Goal: Task Accomplishment & Management: Use online tool/utility

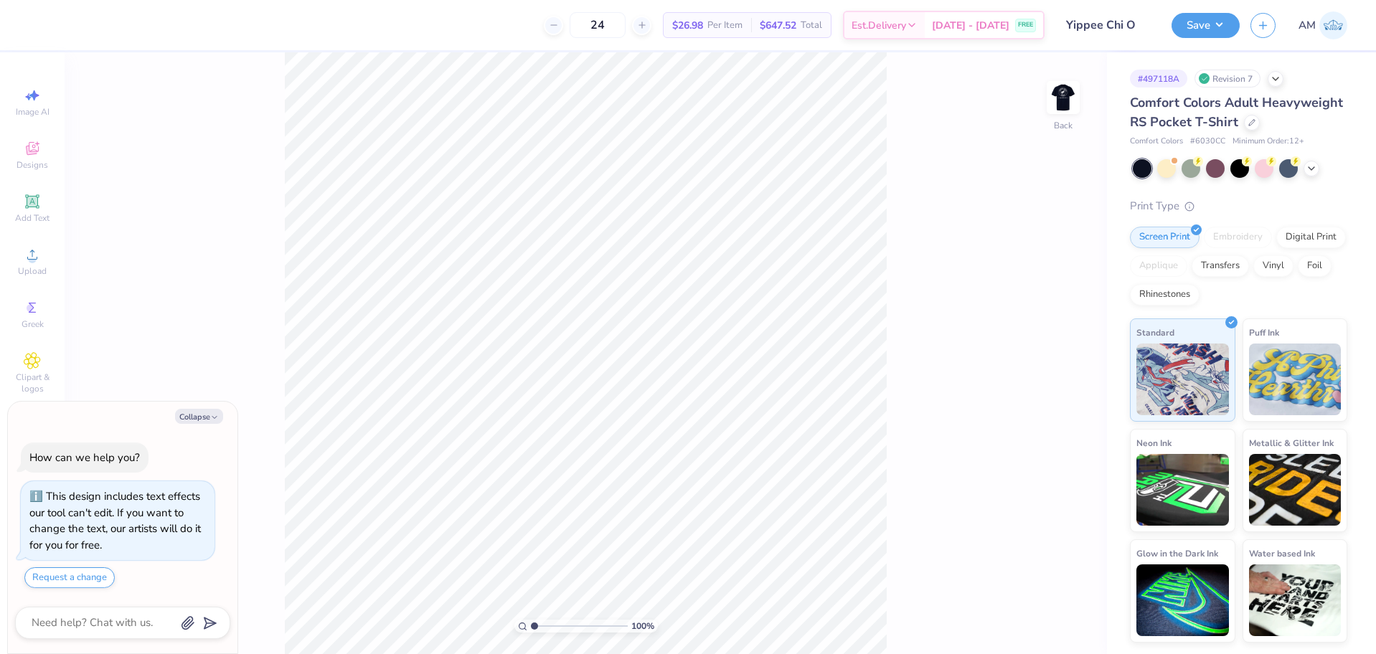
click at [1083, 97] on div "100 % Back" at bounding box center [586, 353] width 1042 height 602
click at [1063, 95] on img at bounding box center [1063, 97] width 57 height 57
click at [662, 514] on li "Ungroup" at bounding box center [681, 515] width 113 height 28
click at [1037, 617] on icon at bounding box center [1039, 614] width 14 height 14
click at [1037, 617] on div "100 % Front W 9.94 9.94 " H 9.94 9.94 " Y 3.00 3.00 " Center Middle Top Bottom" at bounding box center [586, 353] width 1042 height 602
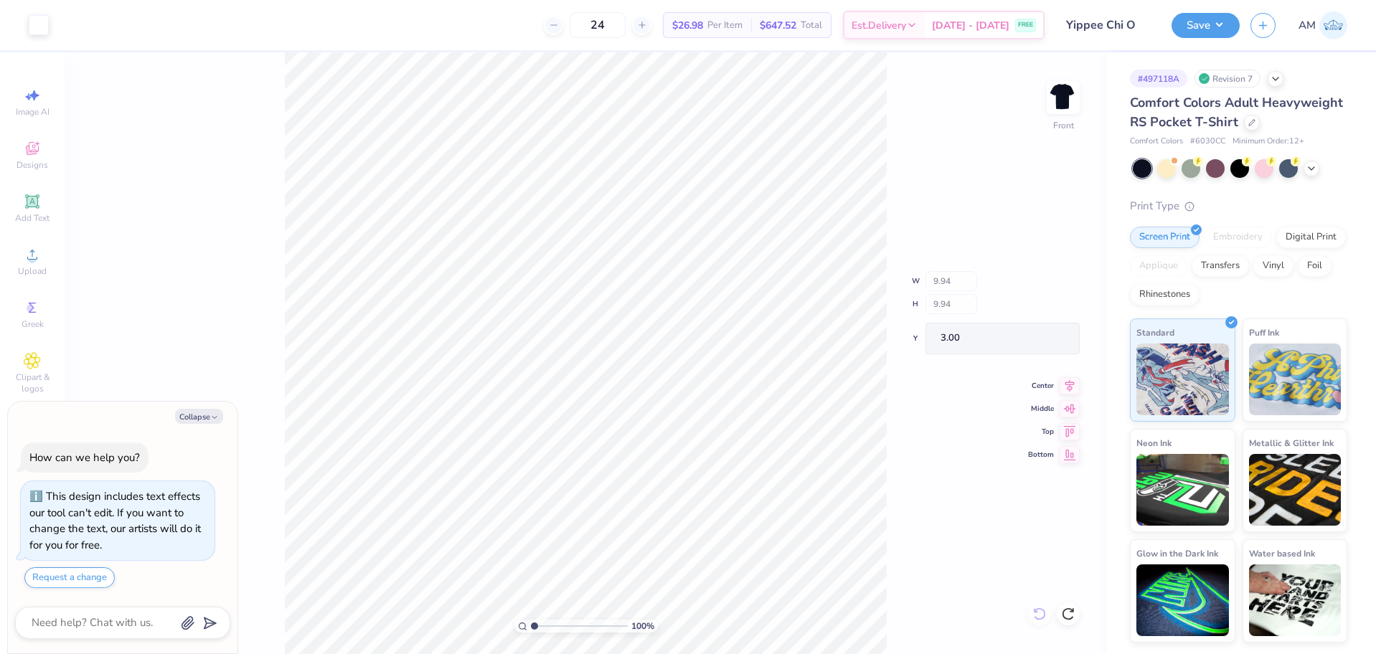
click at [1037, 617] on div "100 % Front W 9.94 H 9.94 Y 3.00 Center Middle Top Bottom" at bounding box center [586, 353] width 1042 height 602
click at [1037, 617] on div "100 % Front" at bounding box center [586, 353] width 1042 height 602
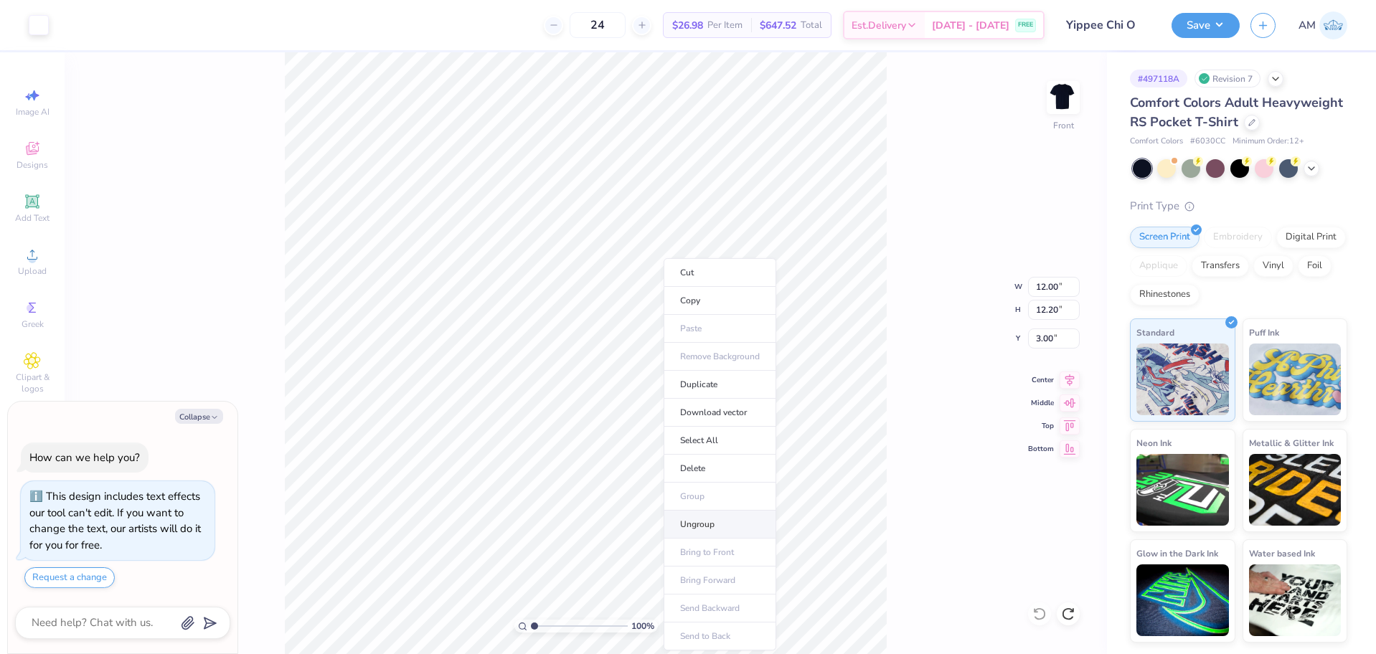
click at [702, 523] on li "Ungroup" at bounding box center [720, 525] width 113 height 28
click at [29, 261] on circle at bounding box center [32, 259] width 8 height 8
type textarea "x"
type input "14.32"
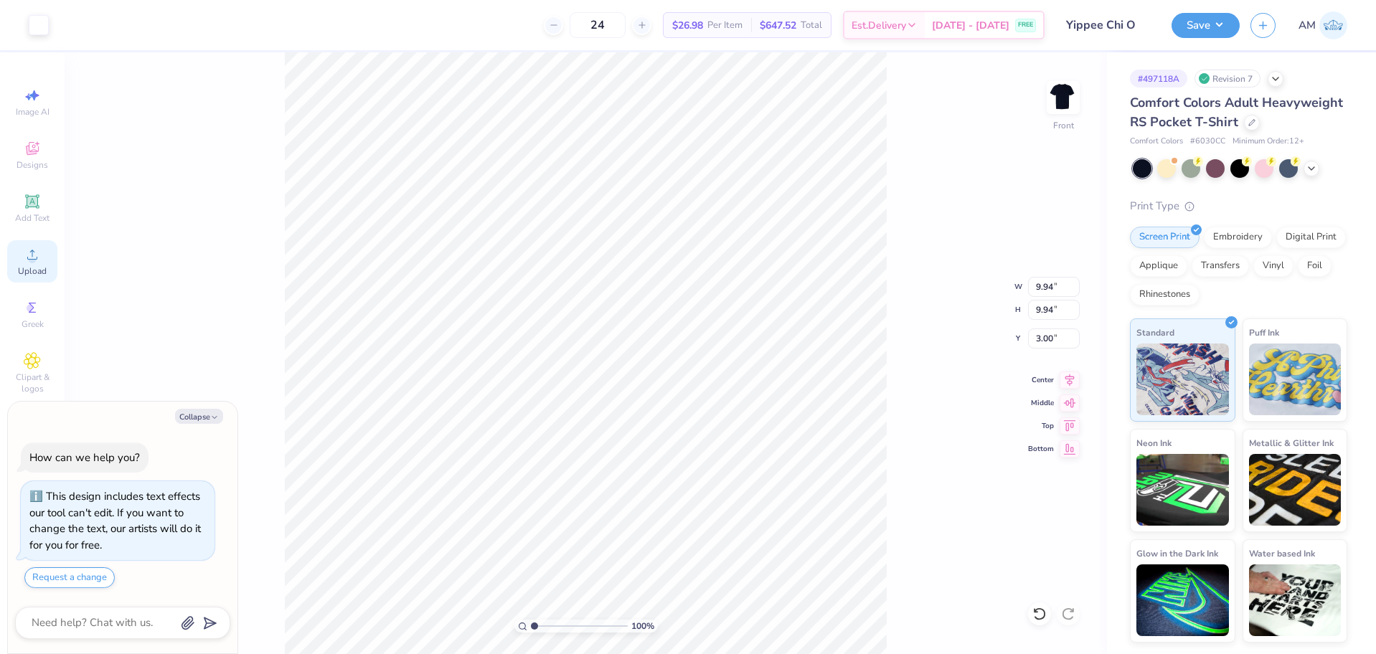
type input "7.09"
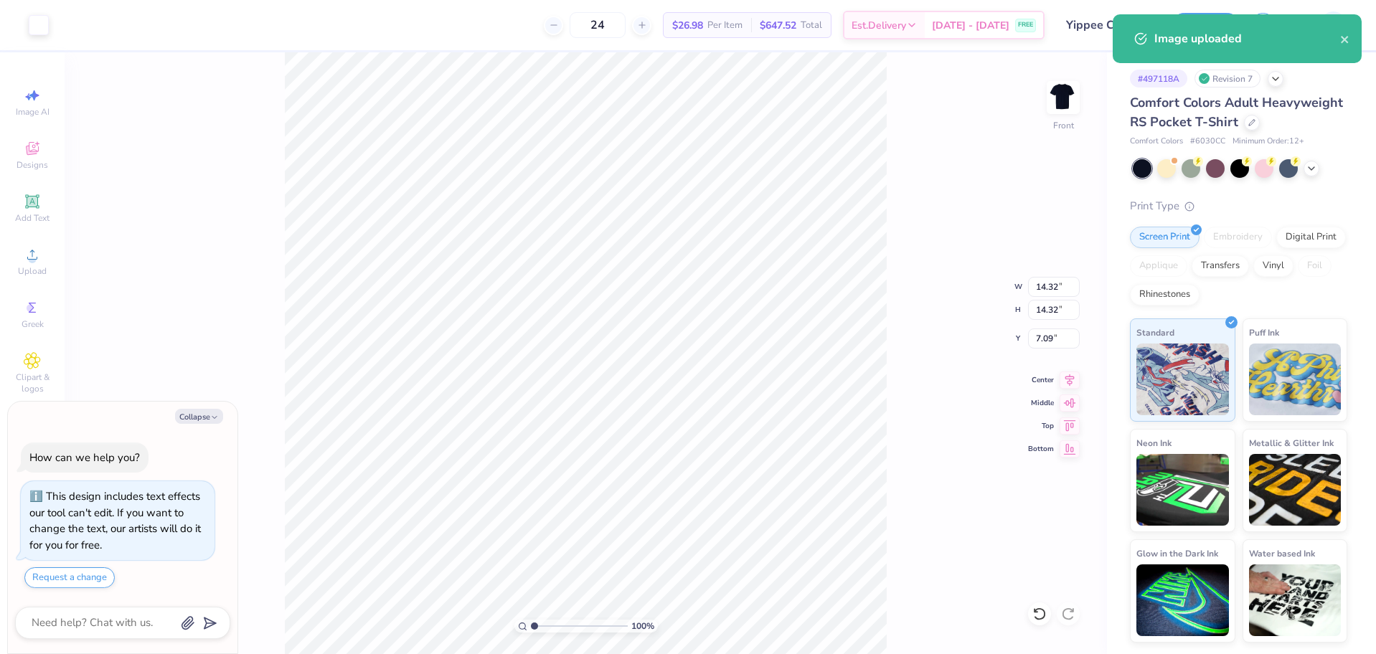
type textarea "x"
type input "6.83"
type input "14.58"
type textarea "x"
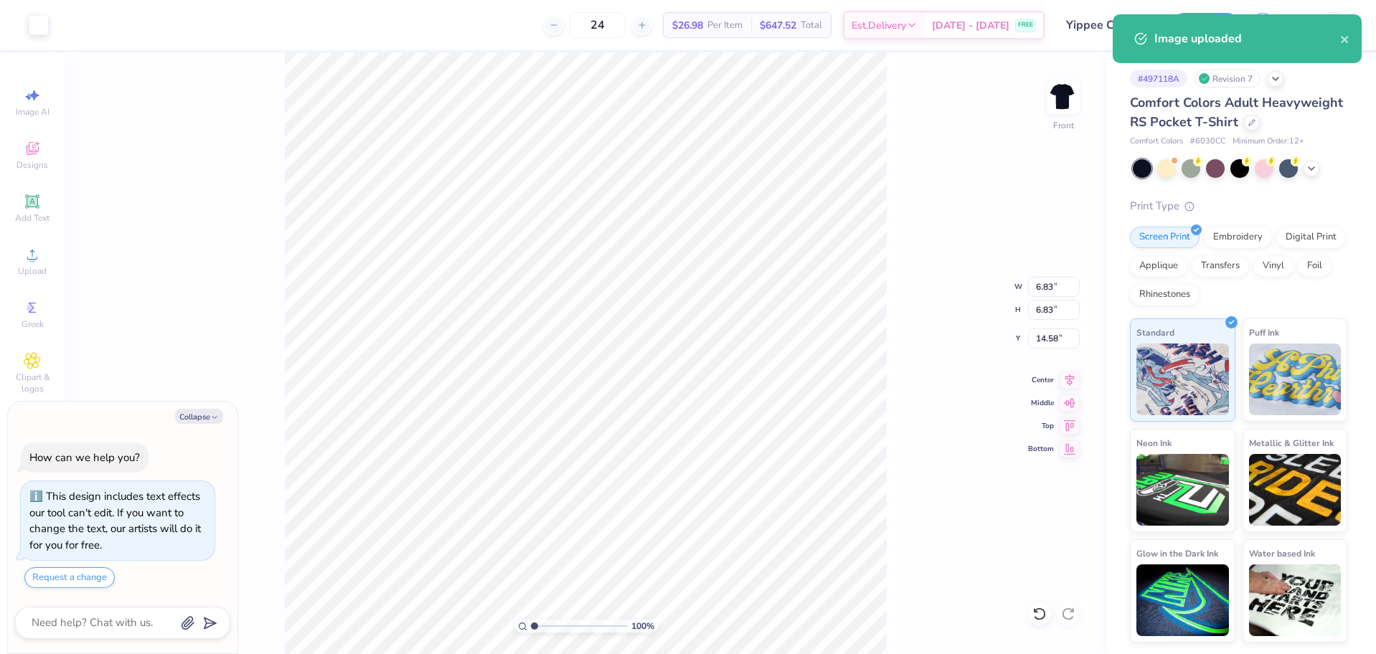
type input "17.51"
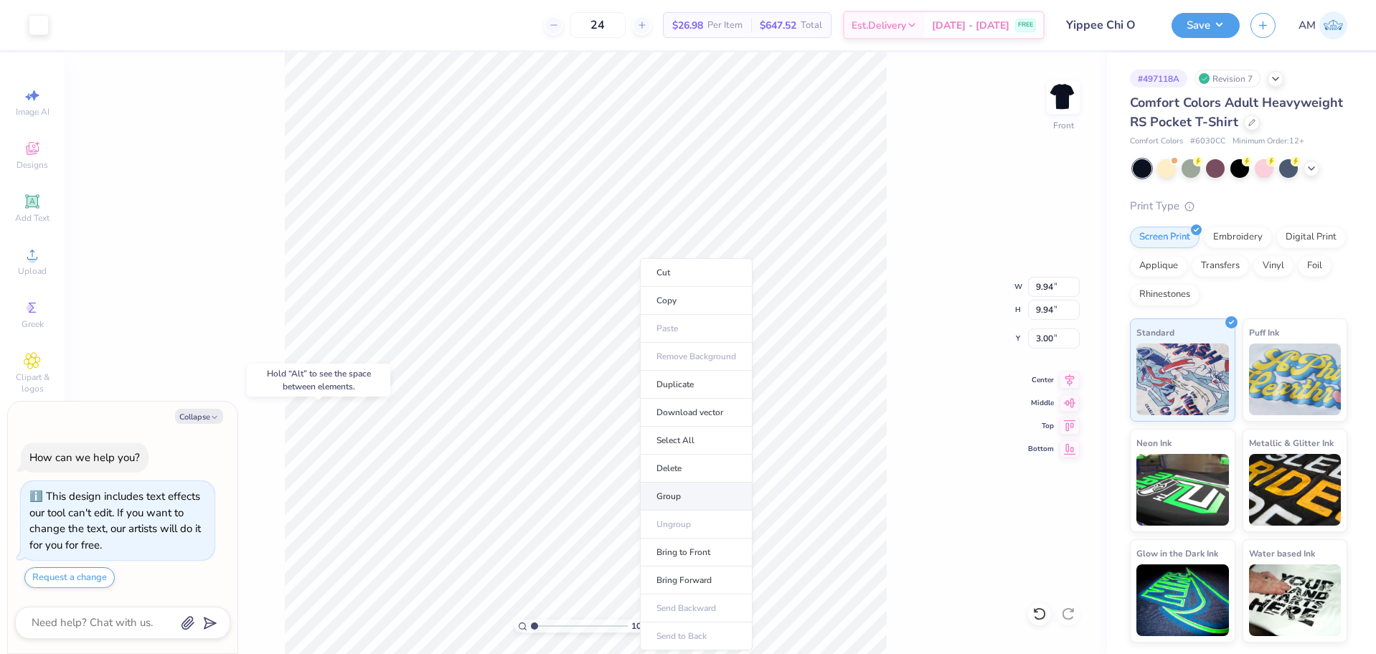
click at [670, 497] on li "Group" at bounding box center [696, 497] width 113 height 28
type textarea "x"
type input "6.83"
type input "17.51"
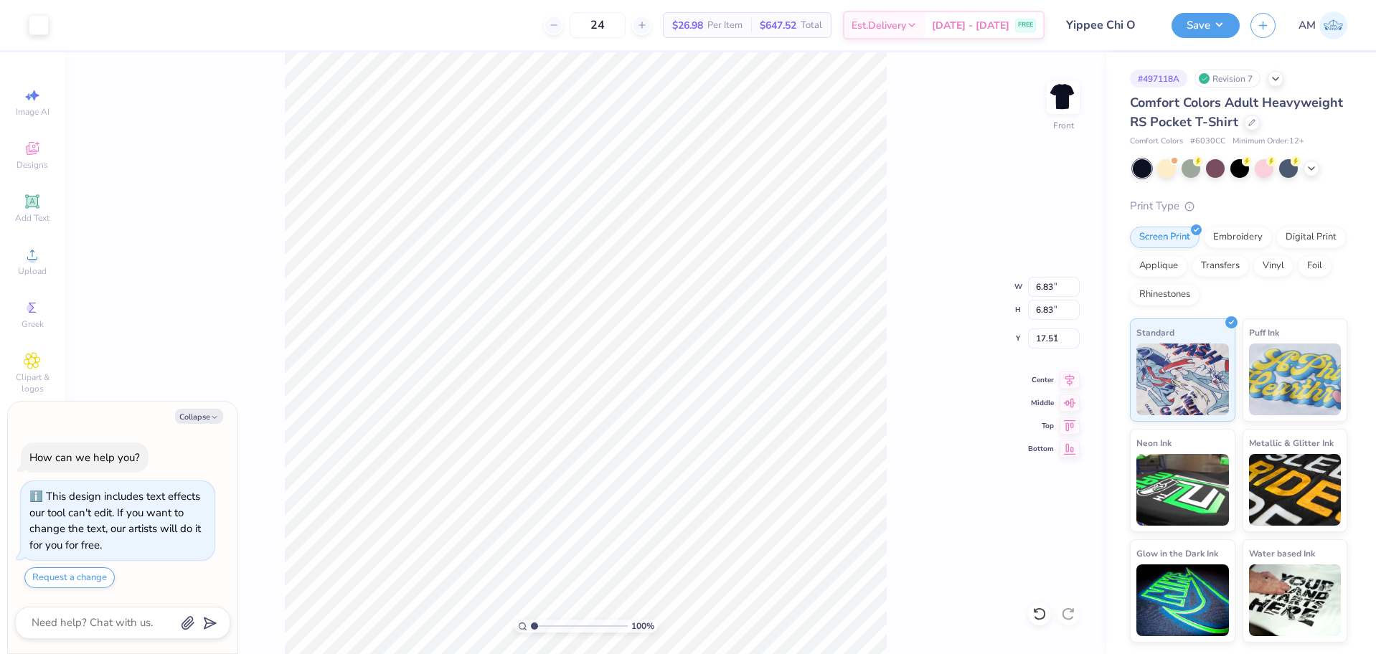
type textarea "x"
click at [1045, 286] on input "6.83" at bounding box center [1054, 287] width 52 height 20
type input "9.94"
type textarea "x"
type input "9.94"
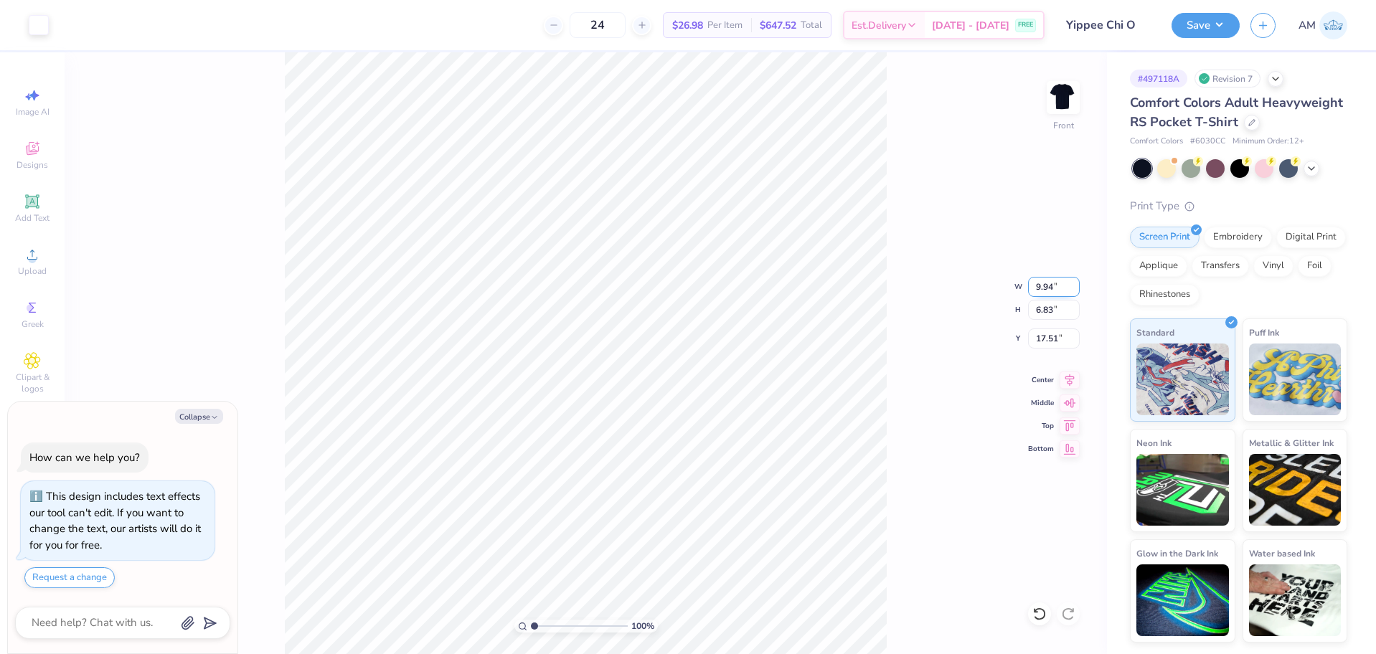
type input "15.96"
type textarea "x"
type input "3.00"
click at [1058, 375] on div "Center" at bounding box center [1054, 377] width 52 height 17
type textarea "x"
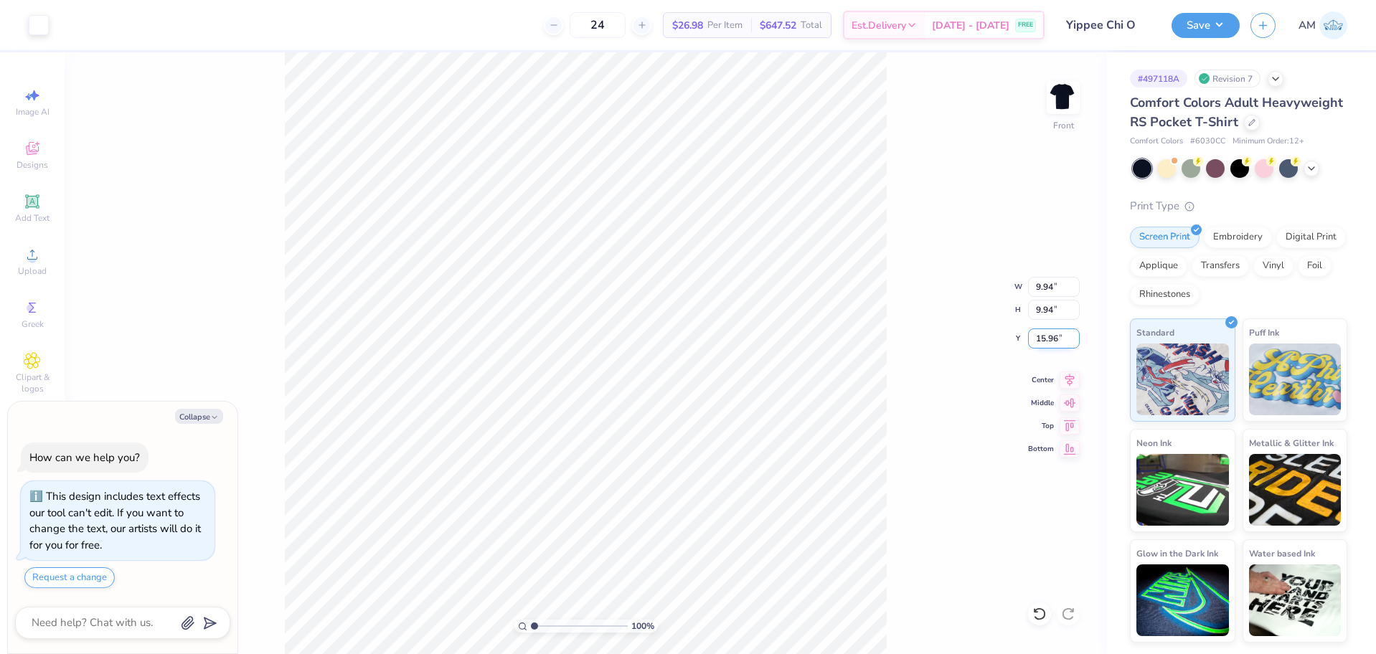
click at [1050, 336] on input "15.96" at bounding box center [1054, 339] width 52 height 20
type input "3.00"
click at [632, 495] on li "Group" at bounding box center [655, 497] width 113 height 28
type textarea "x"
type input "9.94"
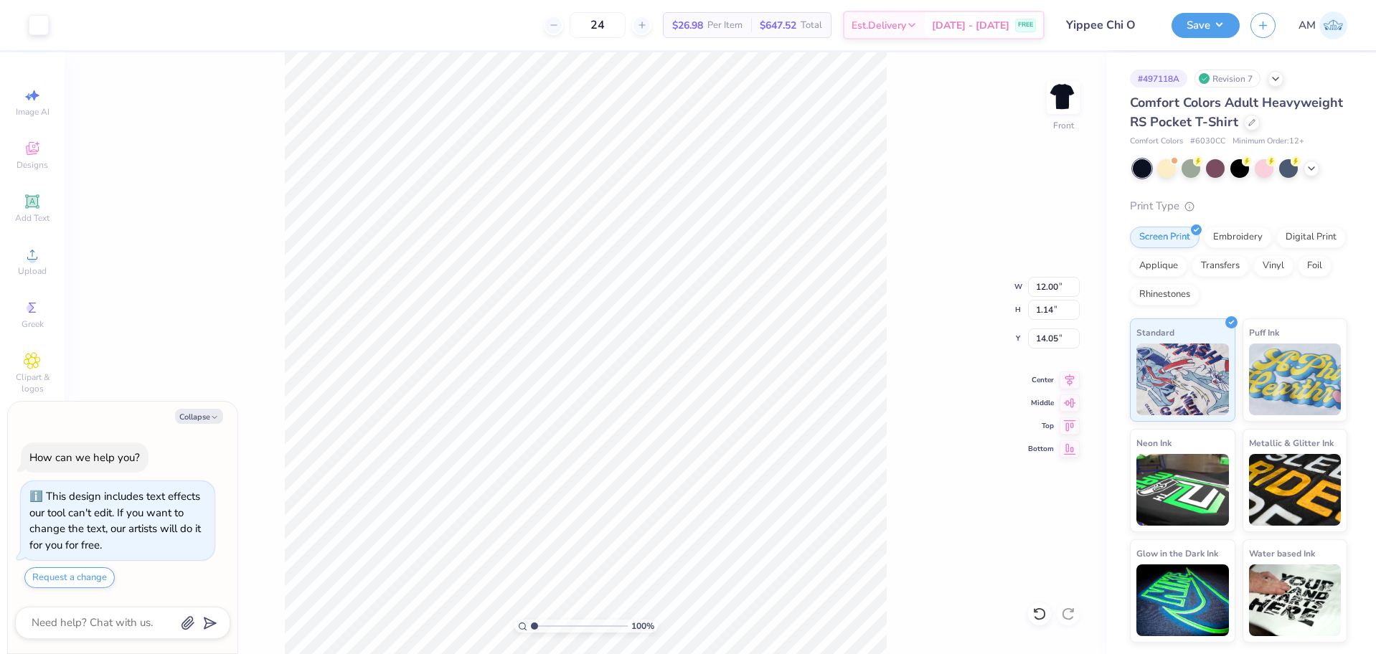
type input "9.94"
type input "3.00"
type textarea "x"
type input "12.00"
type input "1.14"
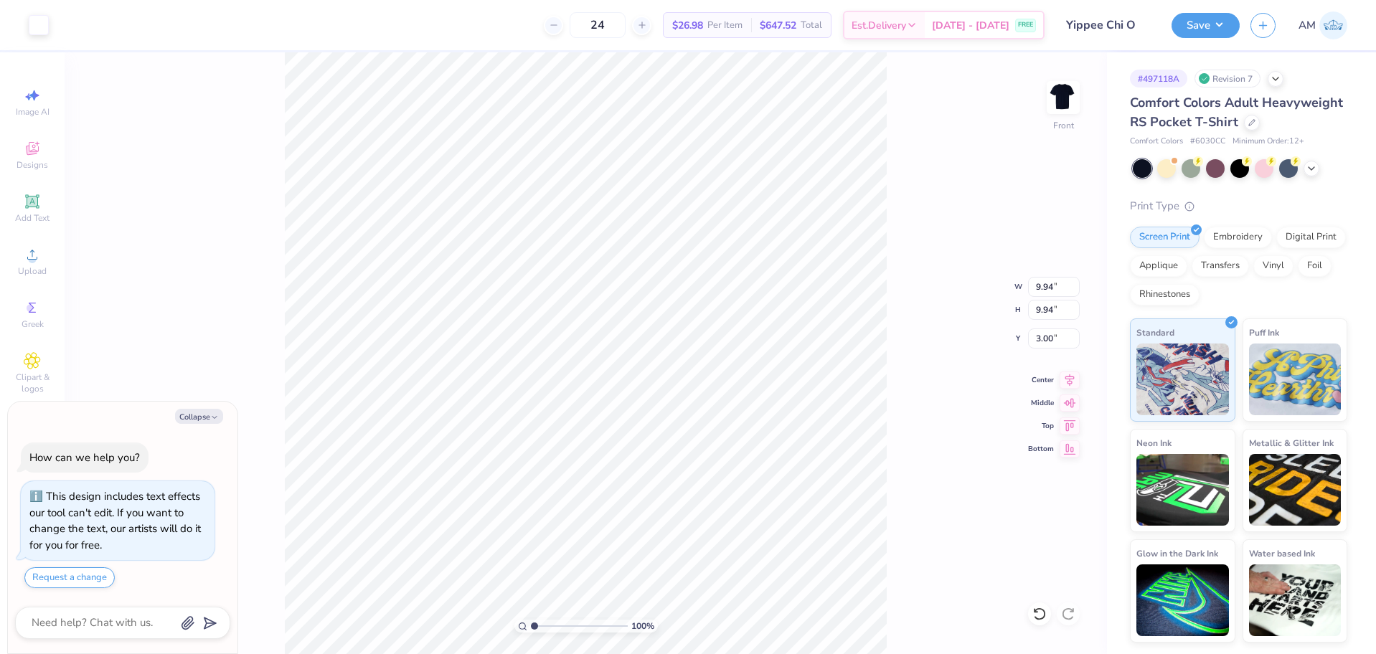
type input "14.05"
click at [1073, 380] on icon at bounding box center [1070, 377] width 20 height 17
click at [661, 495] on li "Group" at bounding box center [687, 497] width 113 height 28
click at [1187, 19] on button "Save" at bounding box center [1206, 23] width 68 height 25
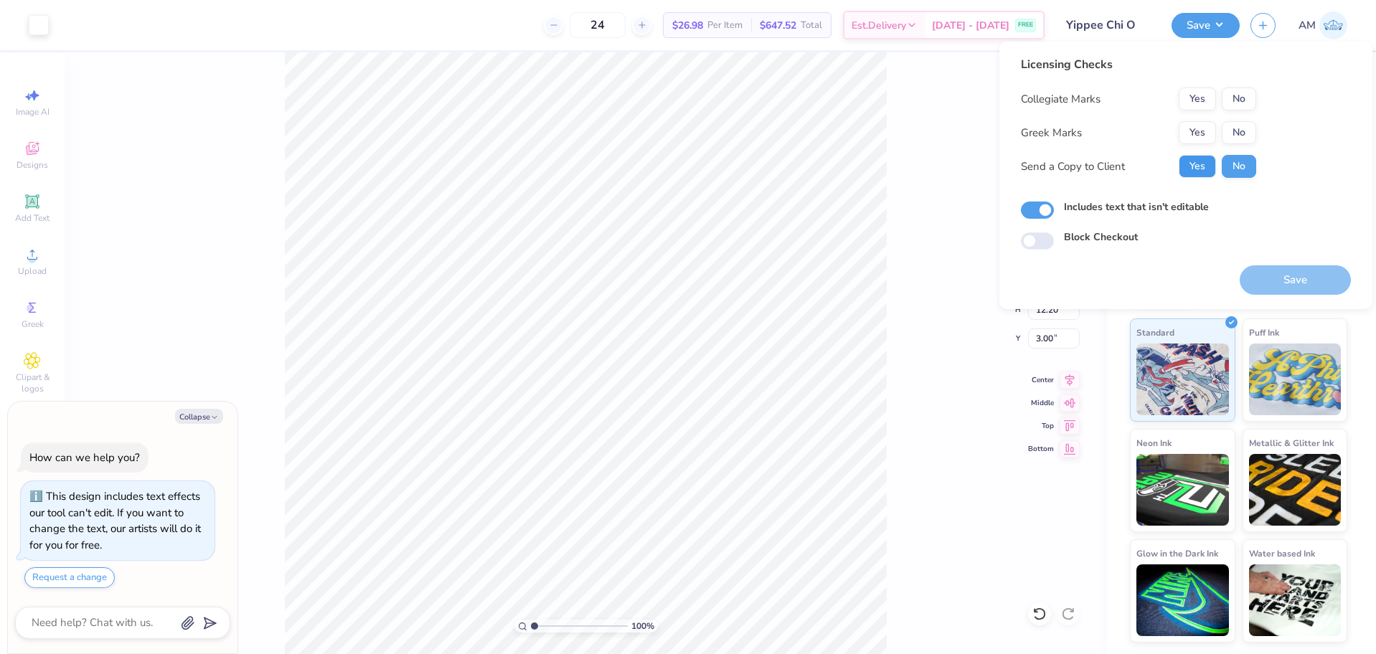
click at [1209, 172] on button "Yes" at bounding box center [1197, 166] width 37 height 23
click at [1209, 129] on button "Yes" at bounding box center [1197, 132] width 37 height 23
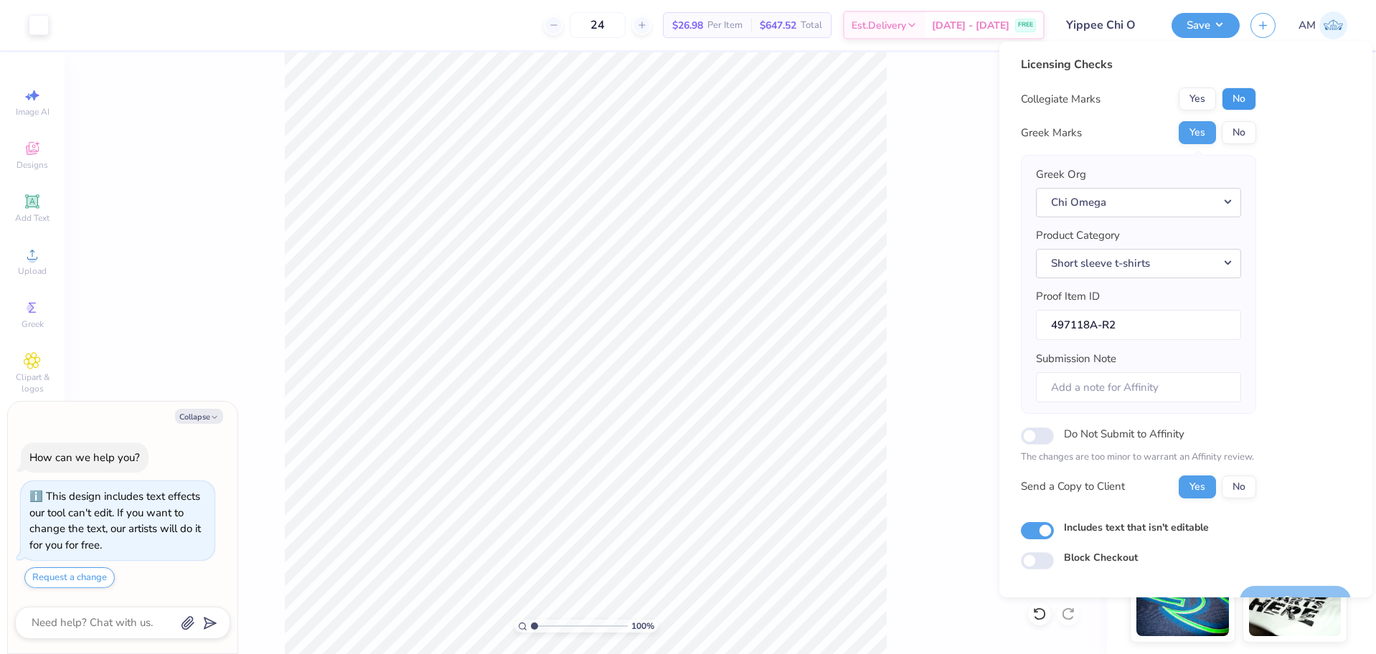
click at [1239, 102] on button "No" at bounding box center [1239, 99] width 34 height 23
type textarea "x"
click at [1037, 529] on input "Includes text that isn't editable" at bounding box center [1037, 530] width 33 height 17
checkbox input "false"
type textarea "x"
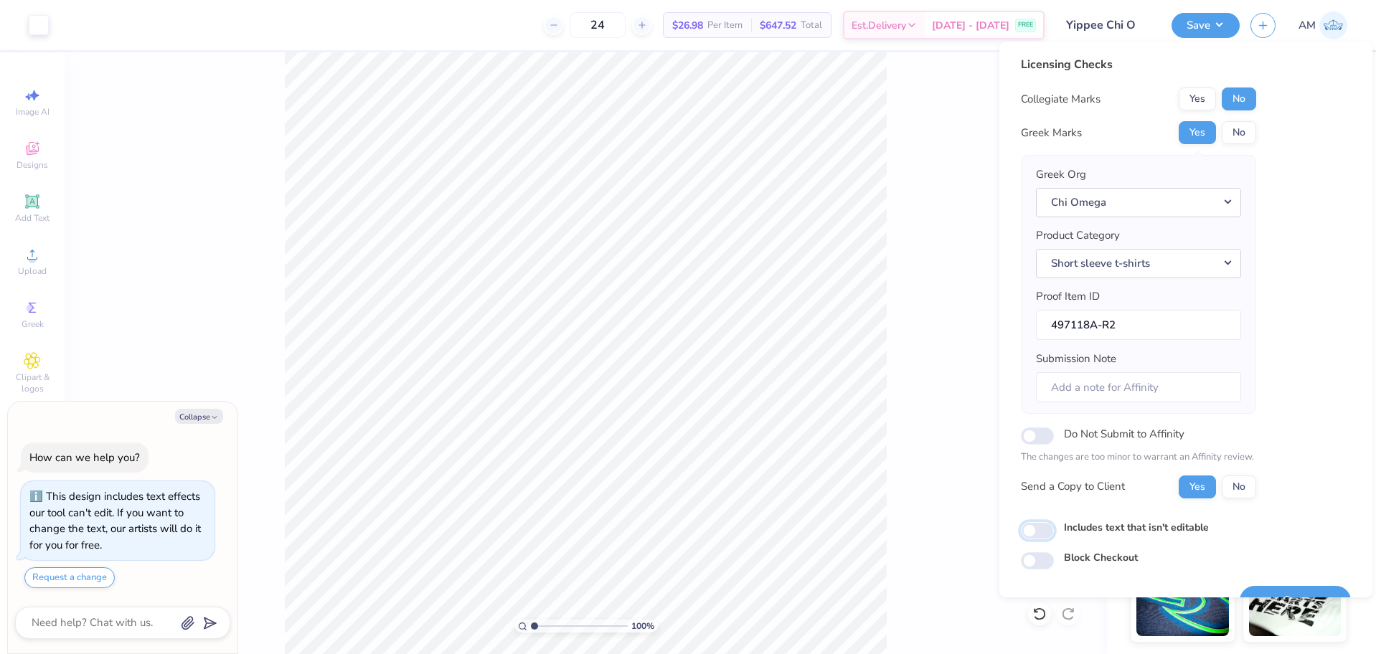
click at [1040, 527] on input "Includes text that isn't editable" at bounding box center [1037, 530] width 33 height 17
checkbox input "true"
click at [1186, 489] on button "Yes" at bounding box center [1197, 487] width 37 height 23
click at [1195, 128] on button "Yes" at bounding box center [1197, 132] width 37 height 23
click at [1235, 102] on button "No" at bounding box center [1239, 99] width 34 height 23
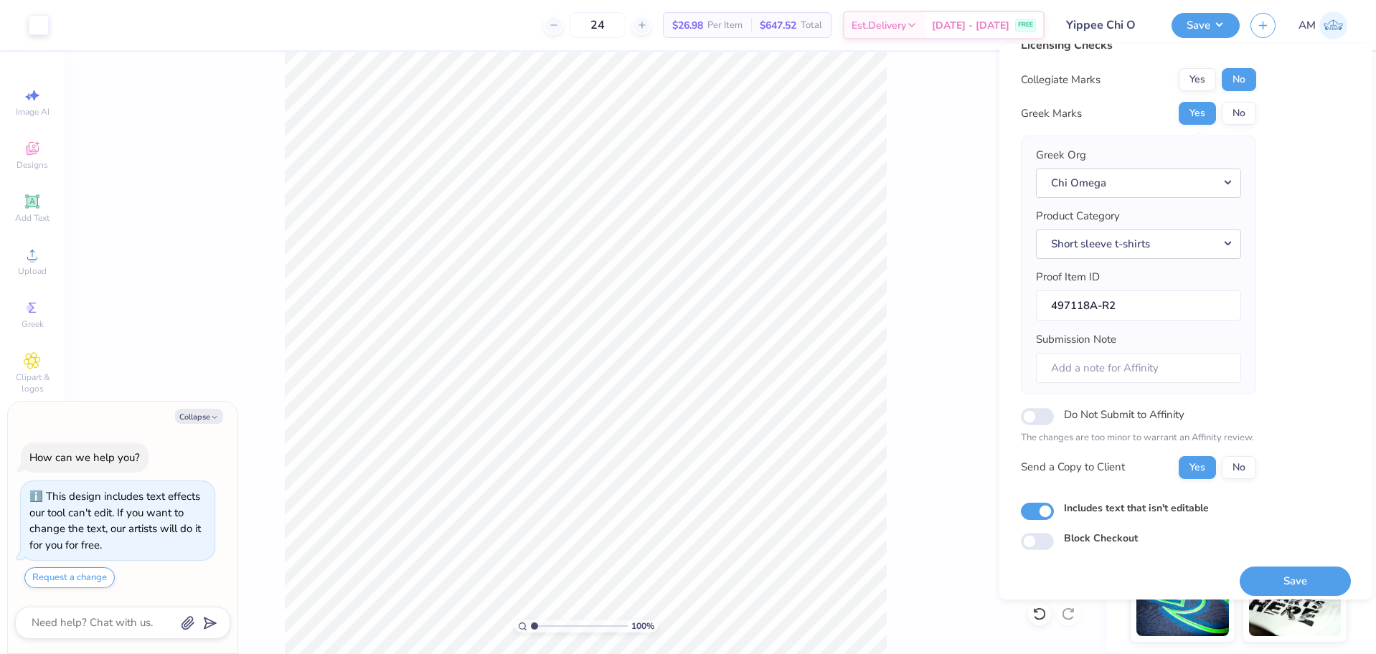
scroll to position [32, 0]
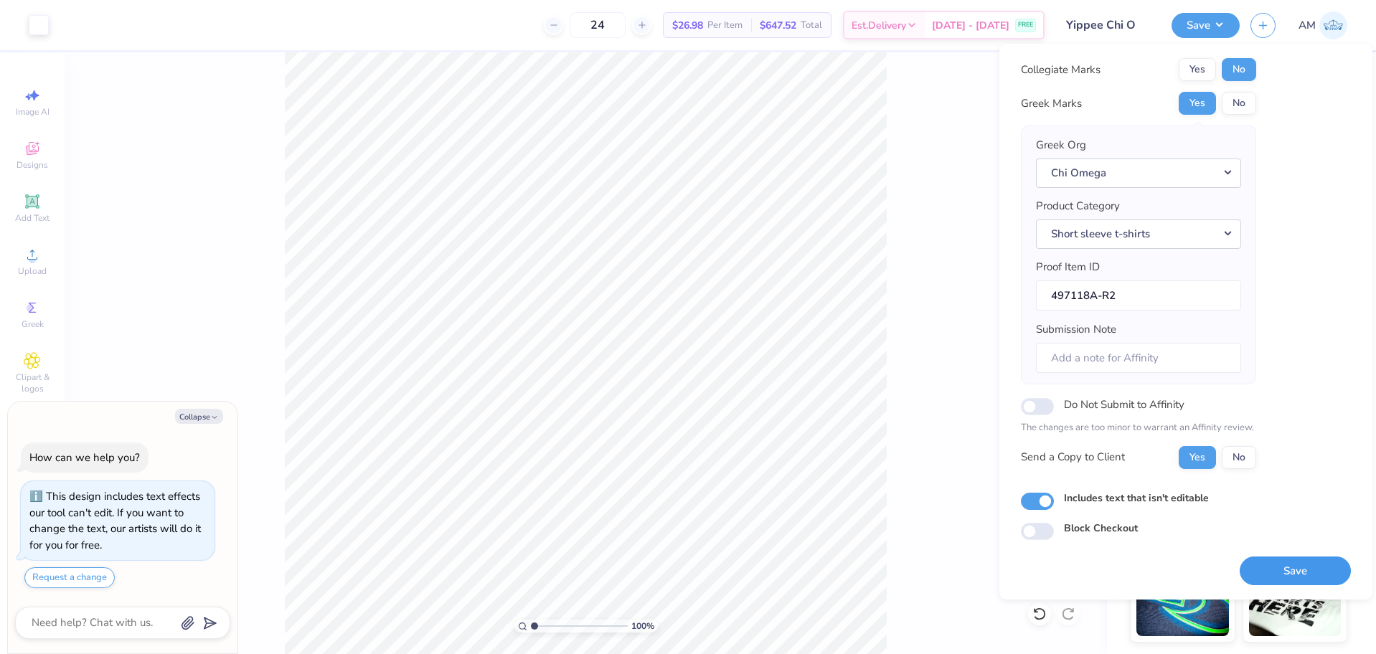
click at [1290, 572] on button "Save" at bounding box center [1295, 571] width 111 height 29
type textarea "x"
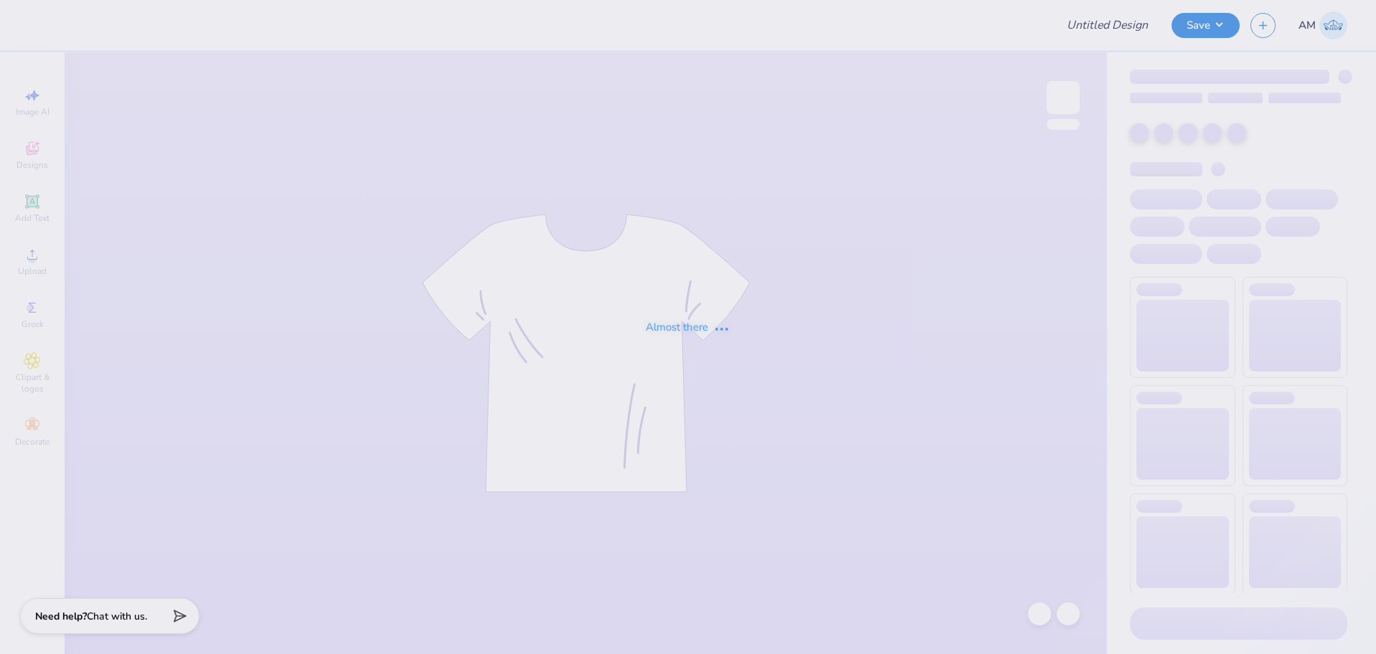
type input "Pepperdine Law: Custom Sweatshirts"
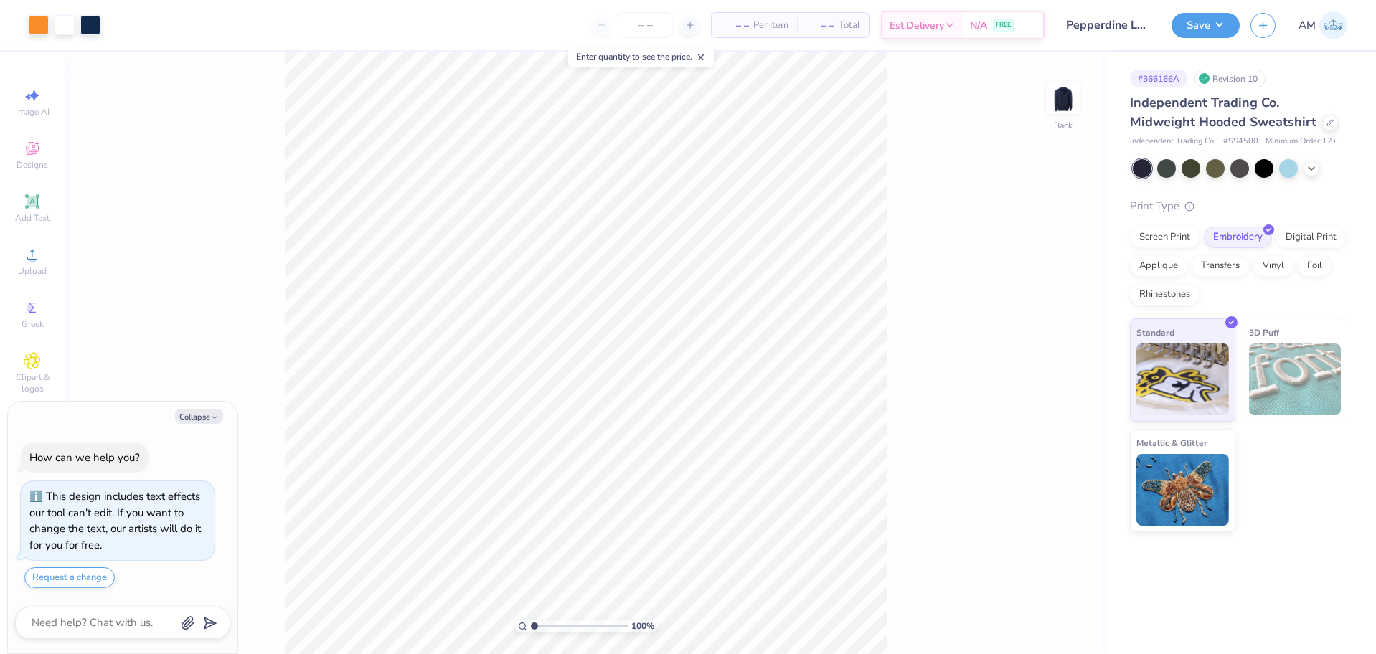
type textarea "x"
